Goal: Check status: Check status

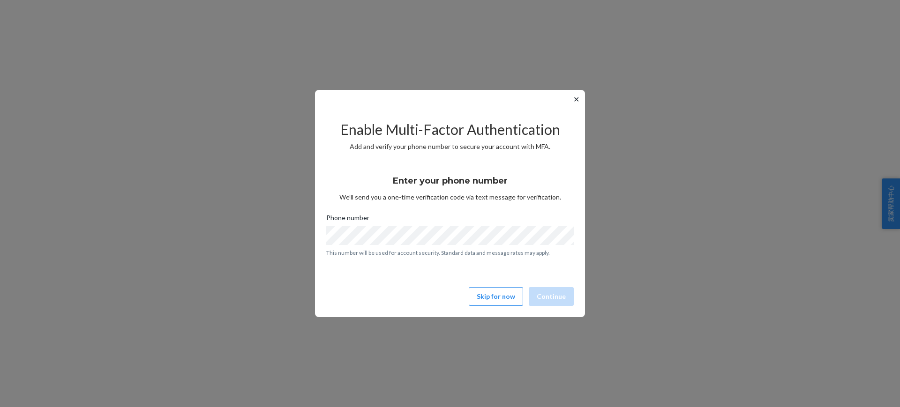
click at [575, 102] on button "✕" at bounding box center [576, 99] width 10 height 11
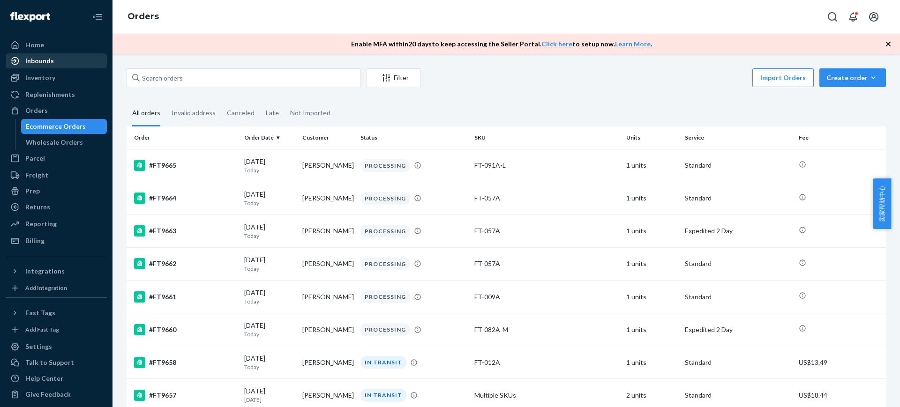
click at [54, 67] on div "Inbounds" at bounding box center [56, 60] width 99 height 13
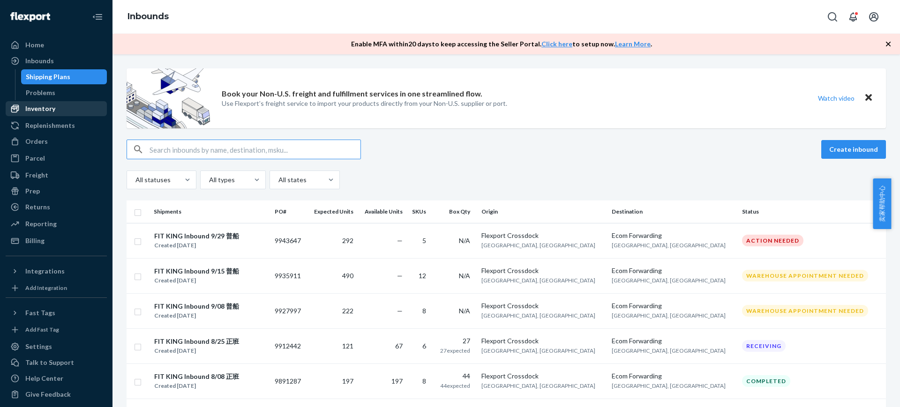
click at [49, 110] on div "Inventory" at bounding box center [40, 108] width 30 height 9
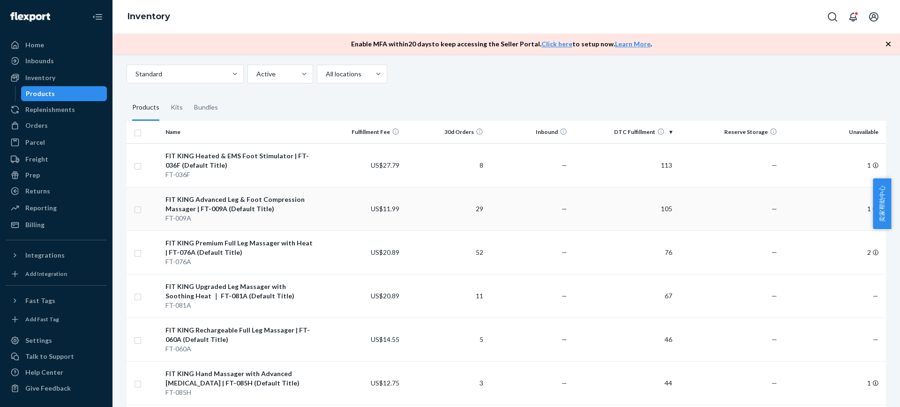
scroll to position [59, 0]
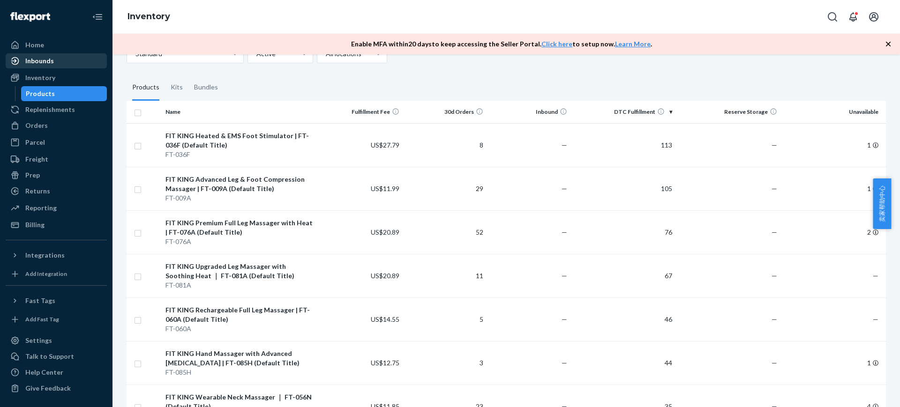
click at [59, 61] on div "Inbounds" at bounding box center [56, 60] width 99 height 13
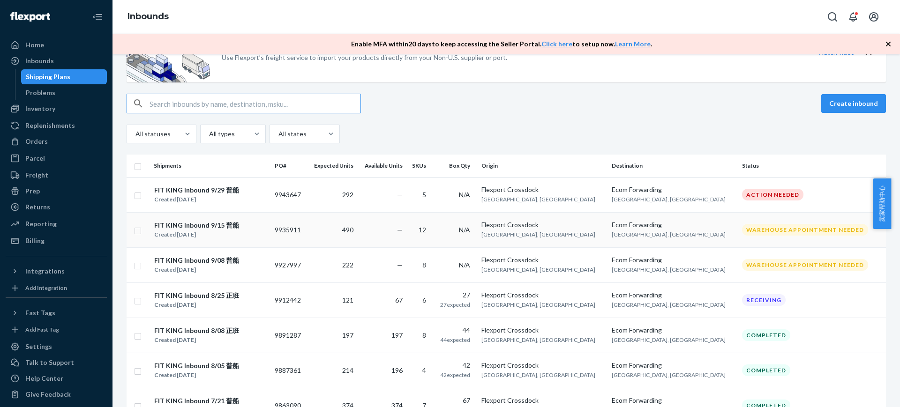
scroll to position [59, 0]
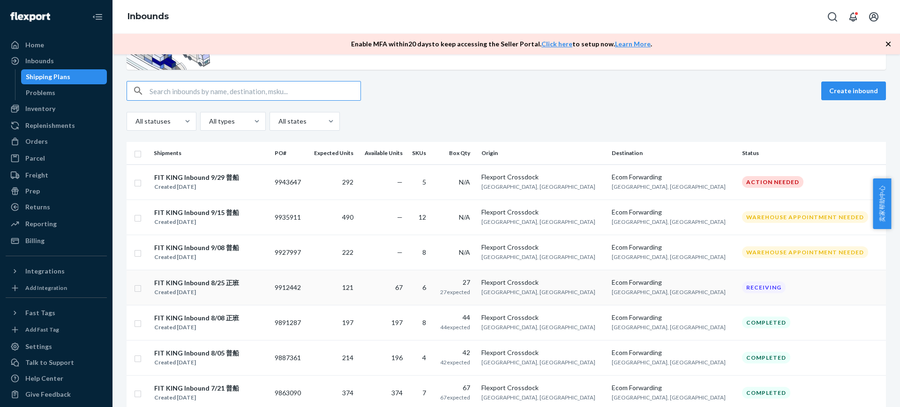
click at [349, 286] on td "121" at bounding box center [332, 287] width 50 height 35
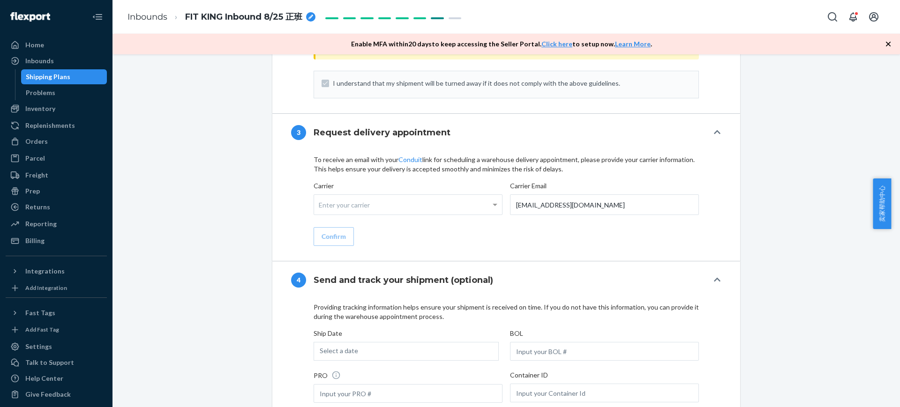
scroll to position [1049, 0]
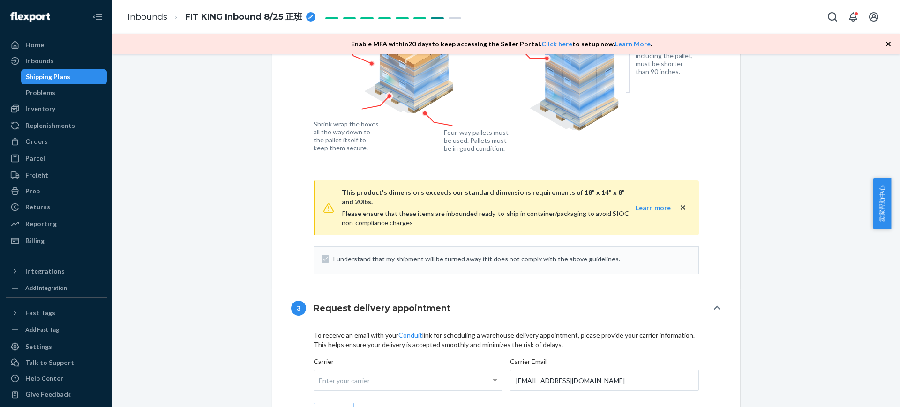
click at [89, 73] on div "Shipping Plans" at bounding box center [64, 76] width 84 height 13
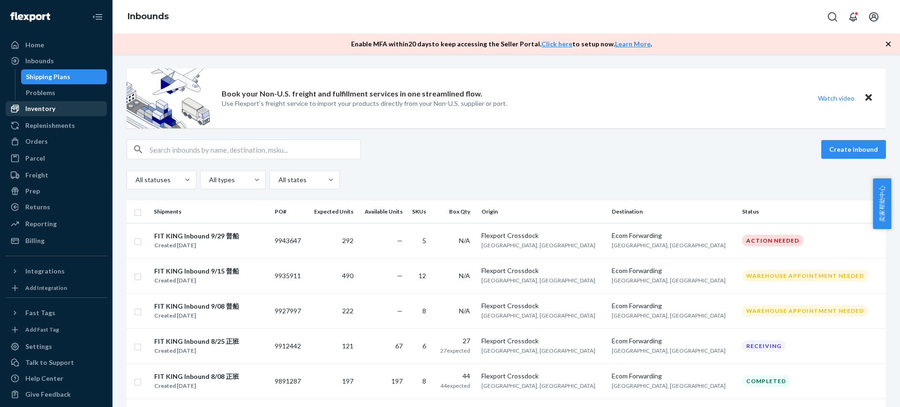
click at [57, 113] on div "Inventory" at bounding box center [56, 108] width 99 height 13
